Goal: Check status: Check status

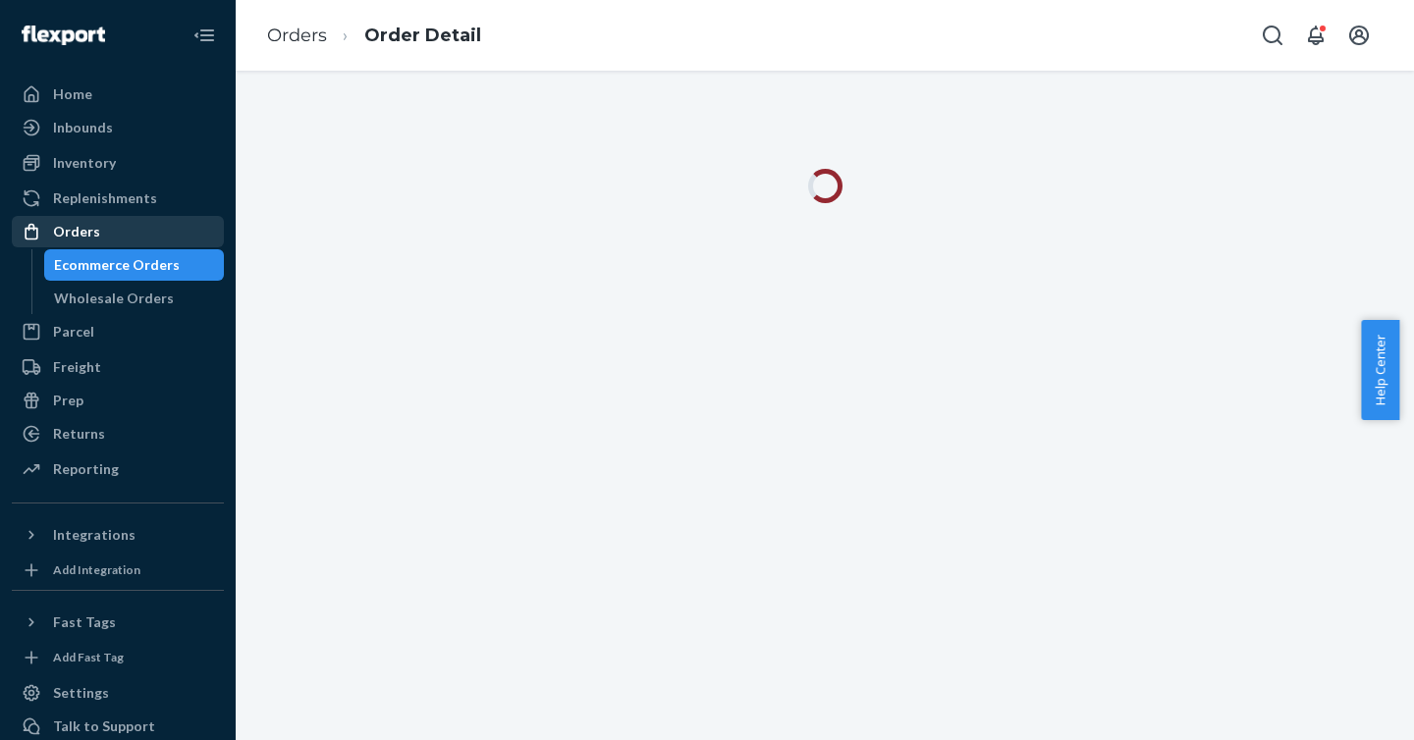
click at [76, 243] on div "Orders" at bounding box center [118, 231] width 208 height 27
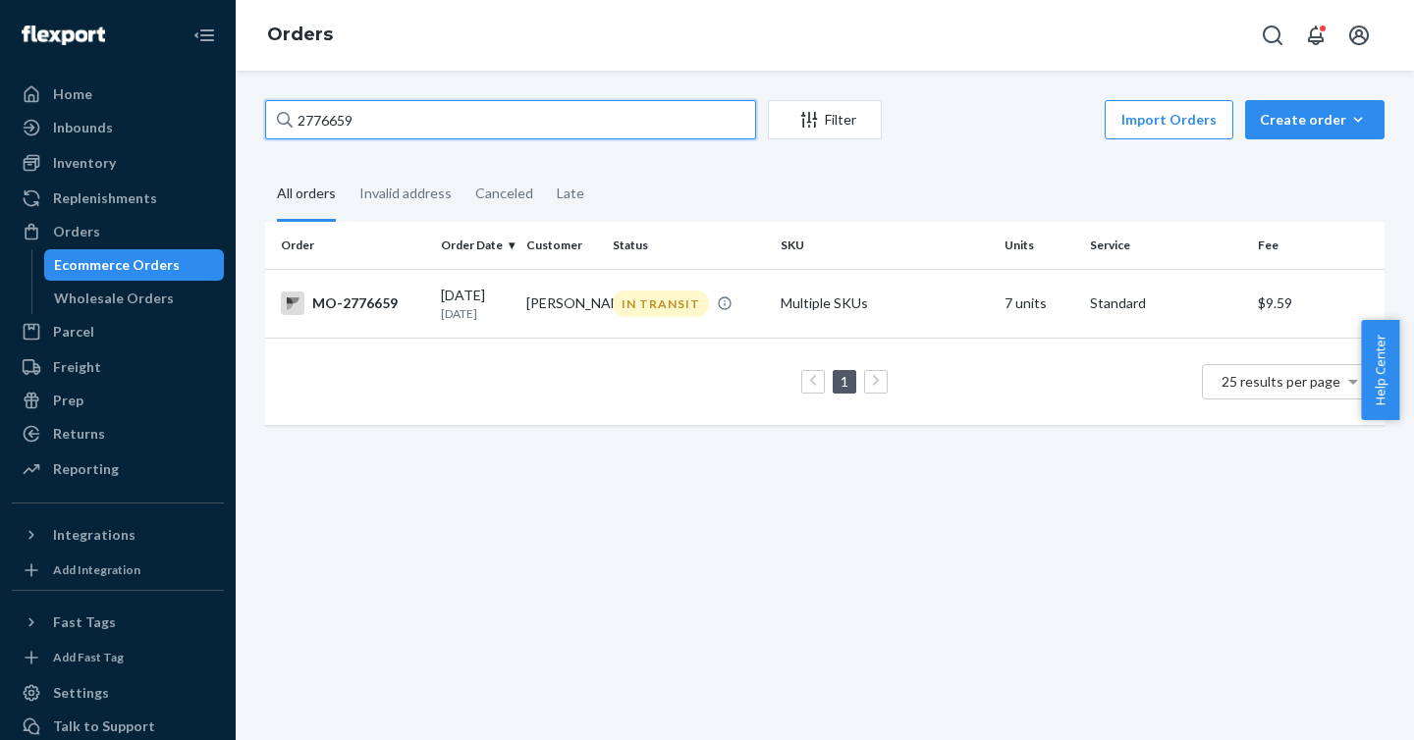
drag, startPoint x: 507, startPoint y: 121, endPoint x: 258, endPoint y: 114, distance: 248.6
click at [258, 114] on div "2776659 Filter Import Orders Create order Ecommerce order Removal order All ord…" at bounding box center [824, 272] width 1149 height 345
paste input "3010345"
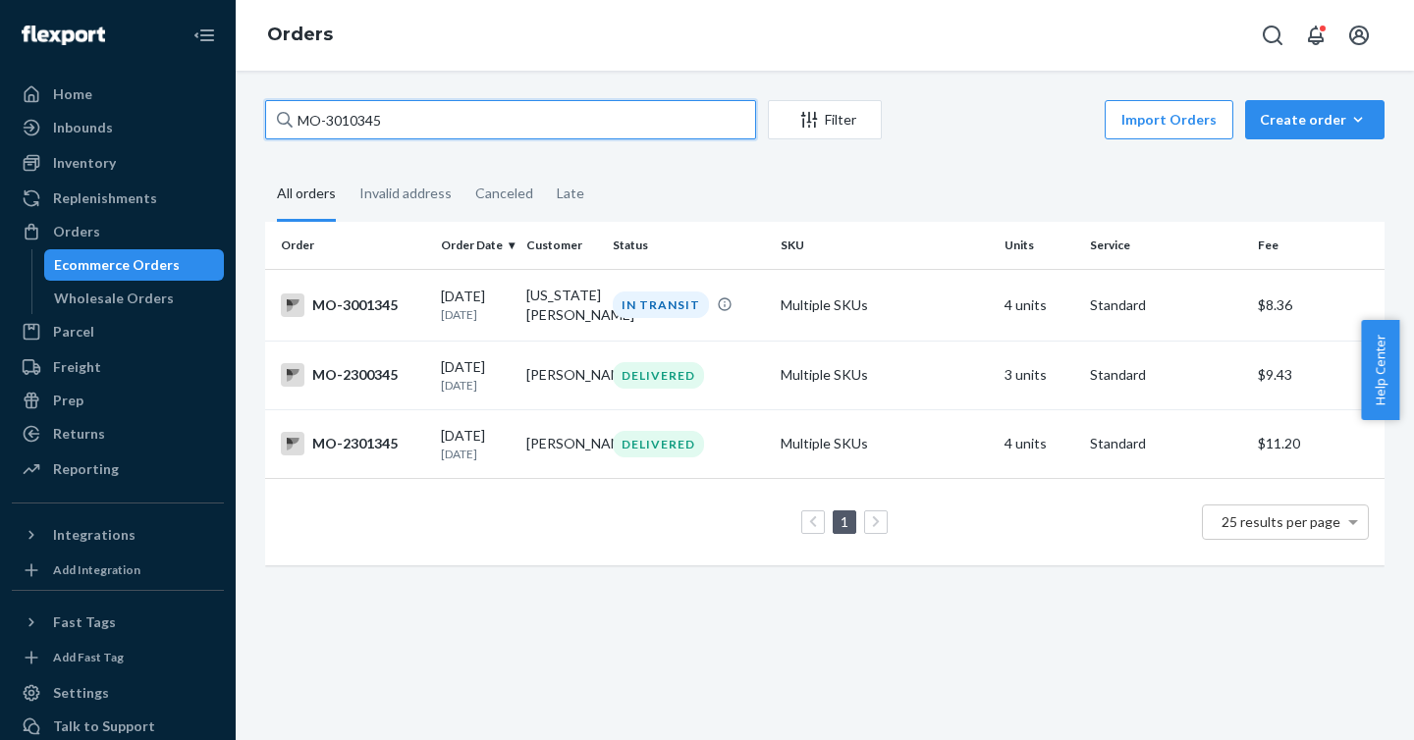
drag, startPoint x: 525, startPoint y: 103, endPoint x: 227, endPoint y: 97, distance: 298.6
click at [227, 97] on div "Home Inbounds Shipping Plans Problems Inventory Products Branded Packaging Repl…" at bounding box center [707, 370] width 1414 height 740
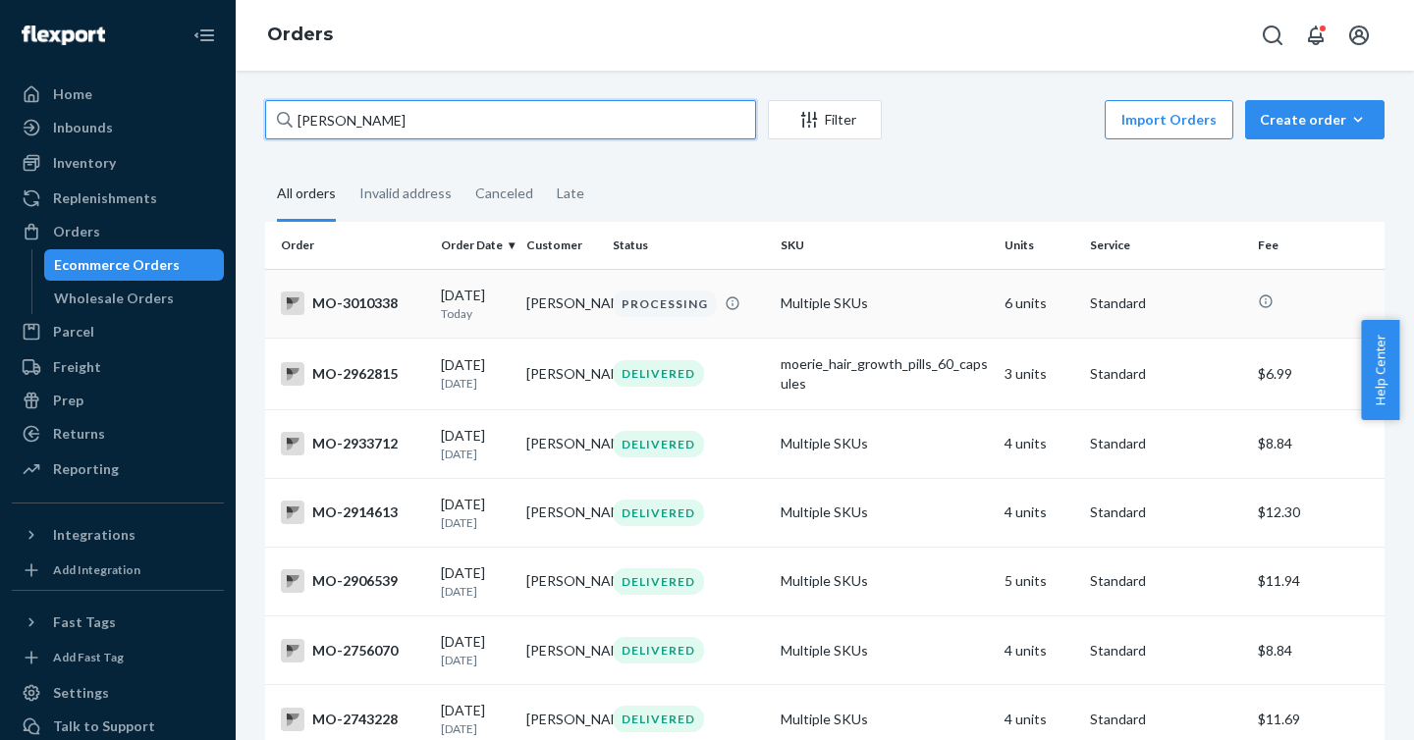
type input "[PERSON_NAME]"
click at [347, 303] on div "MO-3010338" at bounding box center [353, 304] width 144 height 24
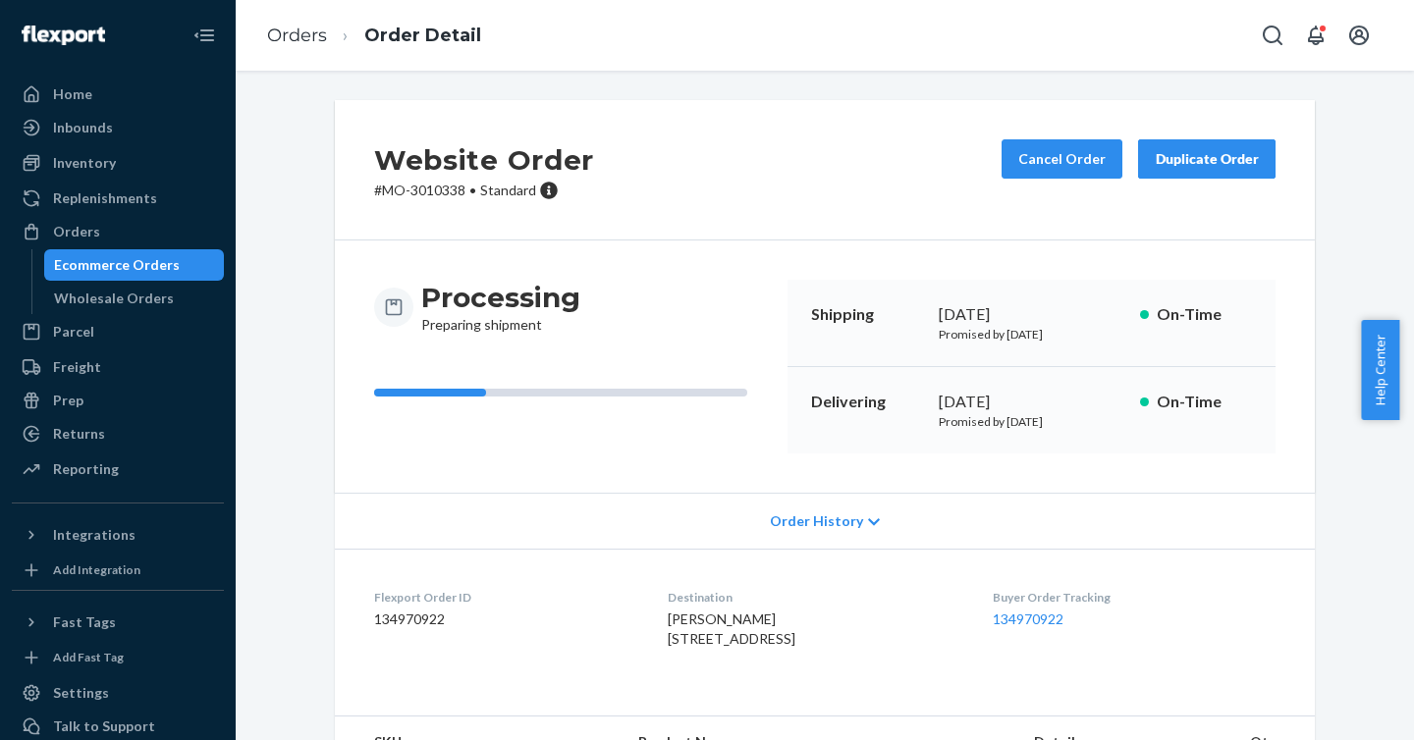
click at [806, 512] on span "Order History" at bounding box center [816, 522] width 93 height 20
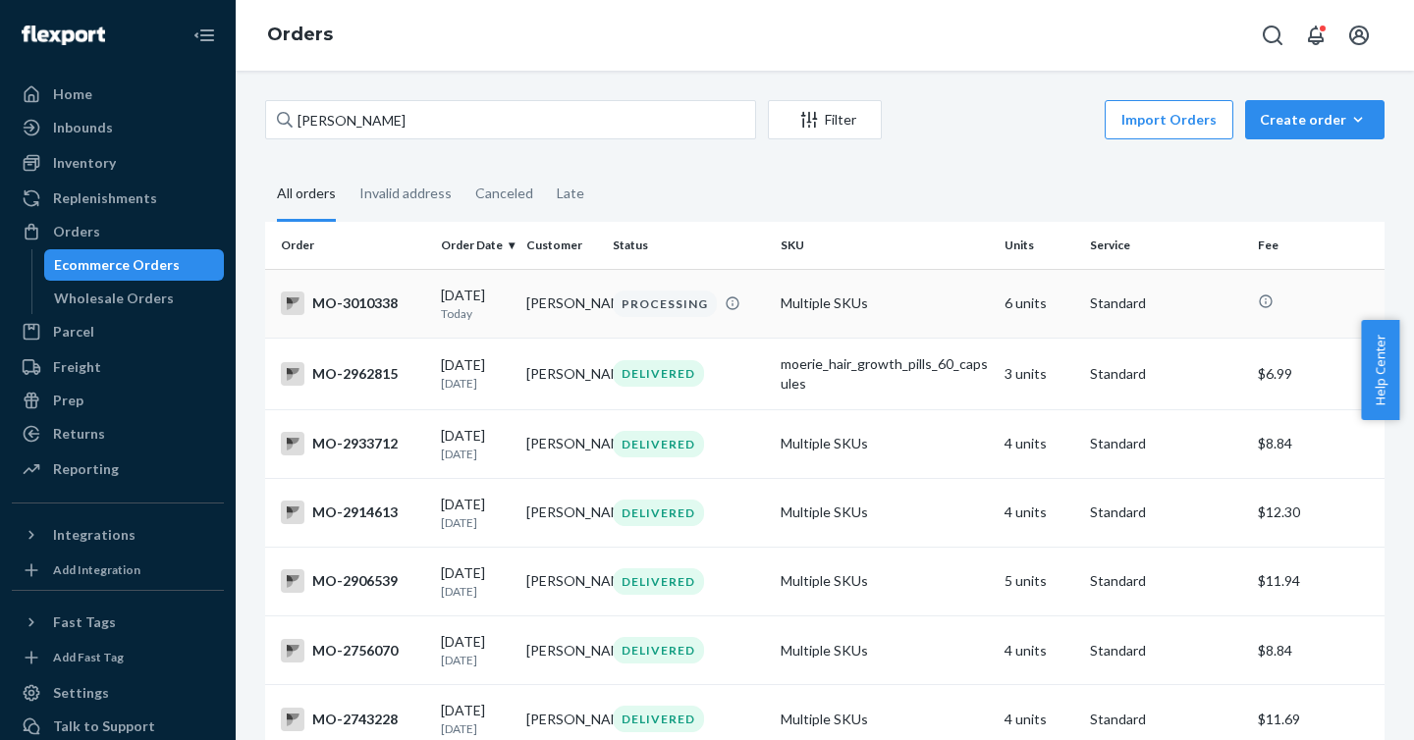
click at [336, 301] on div "MO-3010338" at bounding box center [353, 304] width 144 height 24
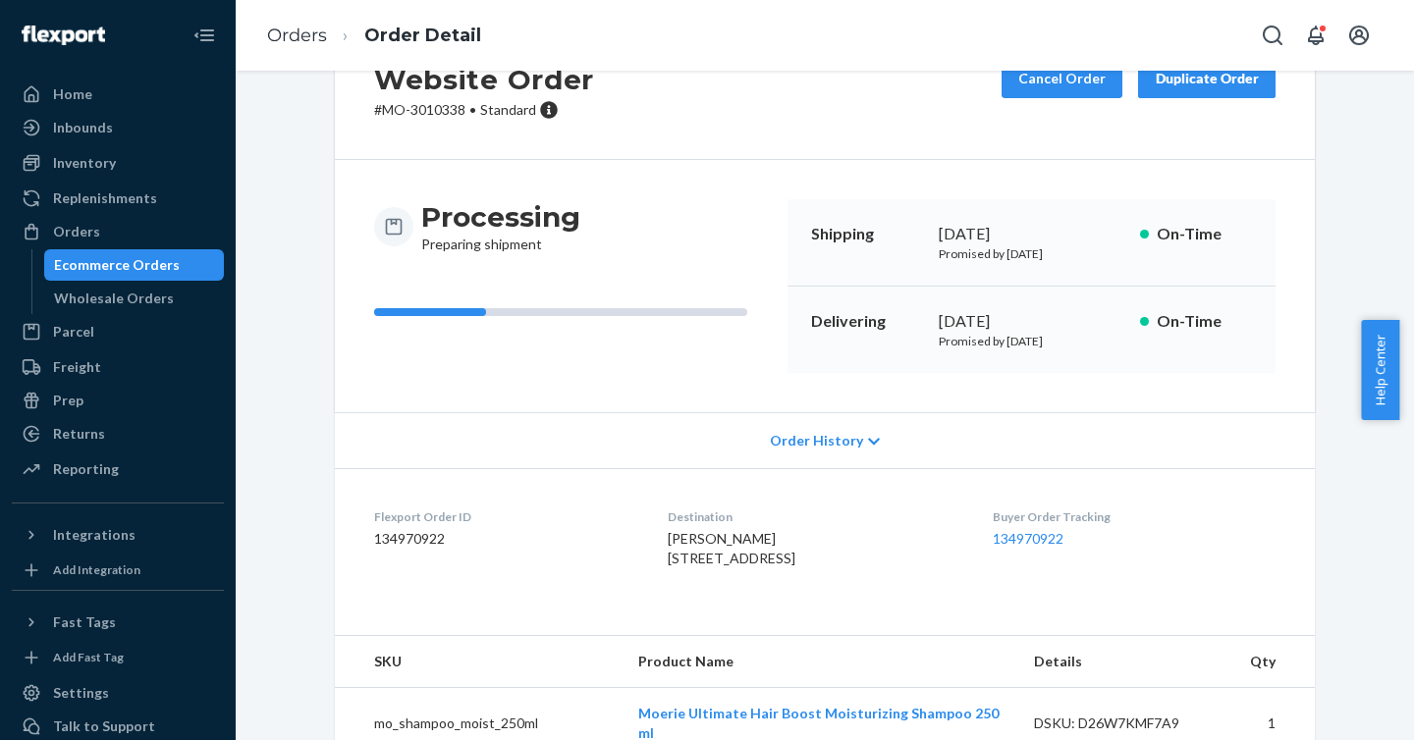
scroll to position [82, 0]
click at [1026, 542] on link "134970922" at bounding box center [1028, 536] width 71 height 17
